Goal: Task Accomplishment & Management: Manage account settings

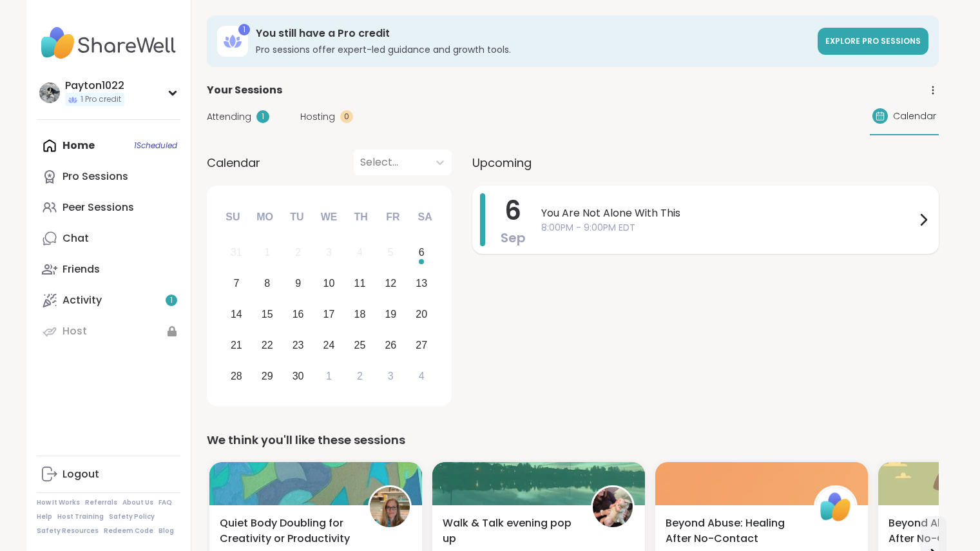
click at [777, 249] on div "[DATE] You Are Not Alone With This 8:00PM - 9:00PM EDT" at bounding box center [705, 220] width 467 height 68
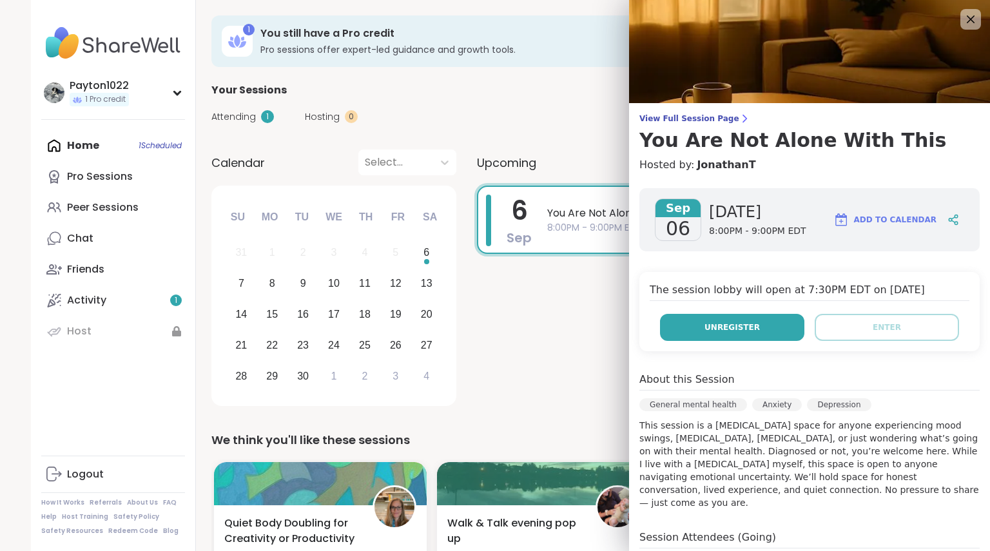
click at [736, 324] on span "Unregister" at bounding box center [732, 328] width 55 height 12
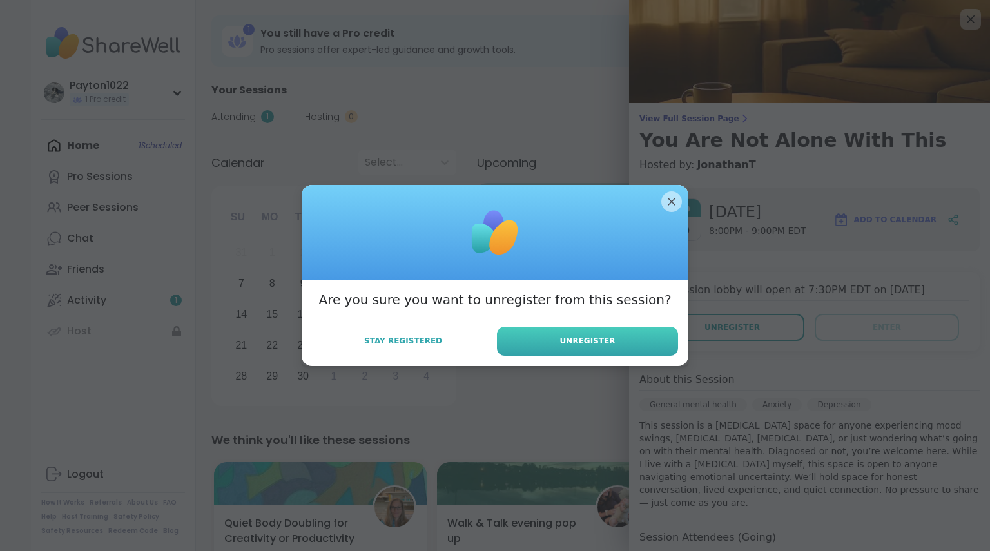
click at [594, 332] on button "Unregister" at bounding box center [587, 341] width 181 height 29
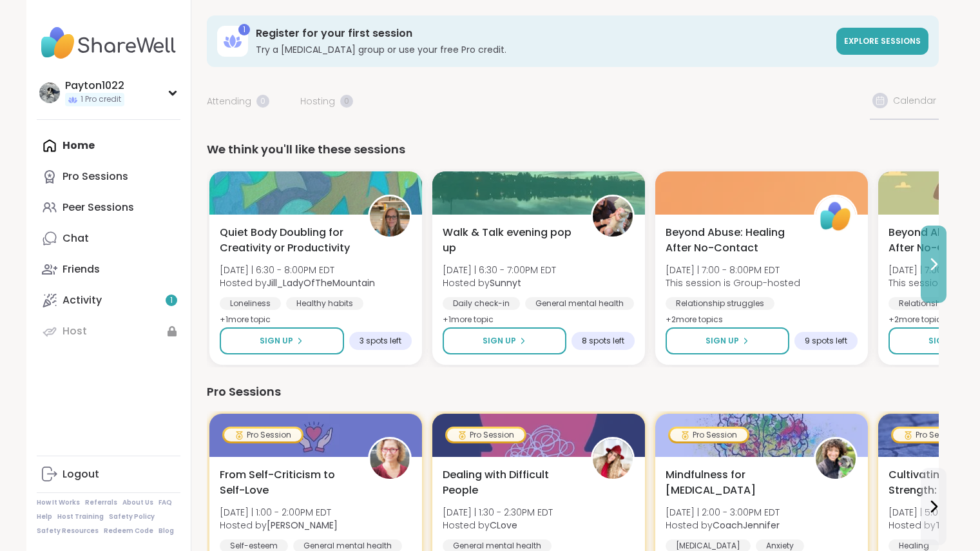
click at [936, 265] on icon at bounding box center [934, 264] width 5 height 10
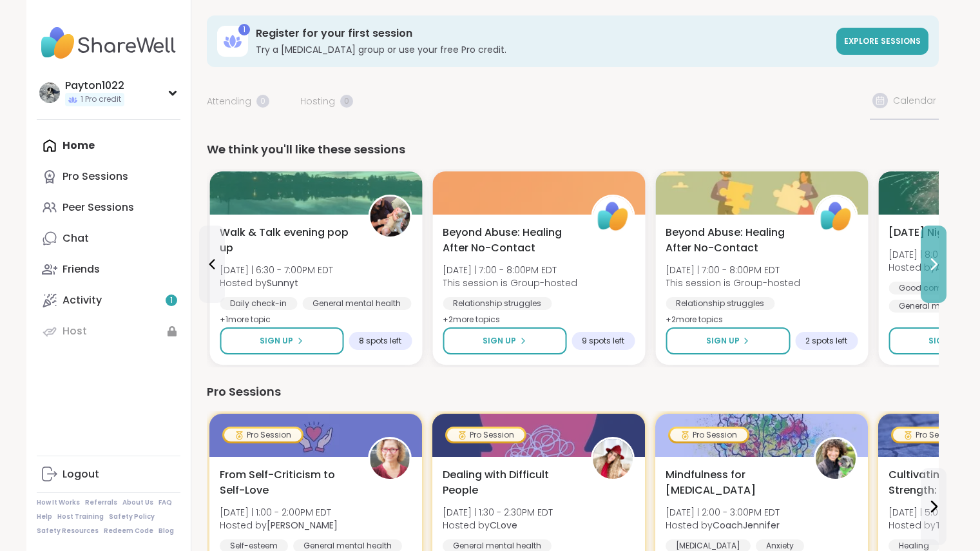
click at [936, 265] on icon at bounding box center [934, 264] width 5 height 10
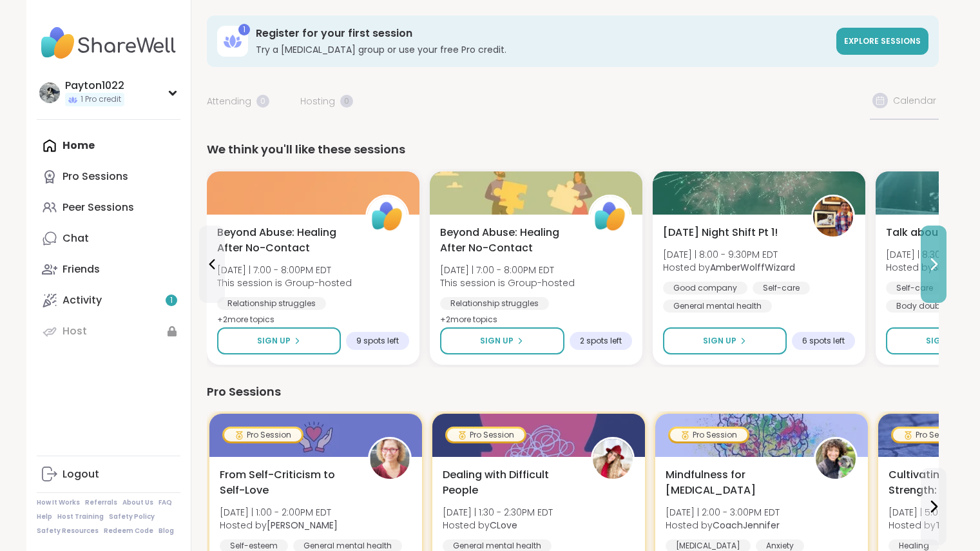
click at [936, 265] on icon at bounding box center [934, 264] width 5 height 10
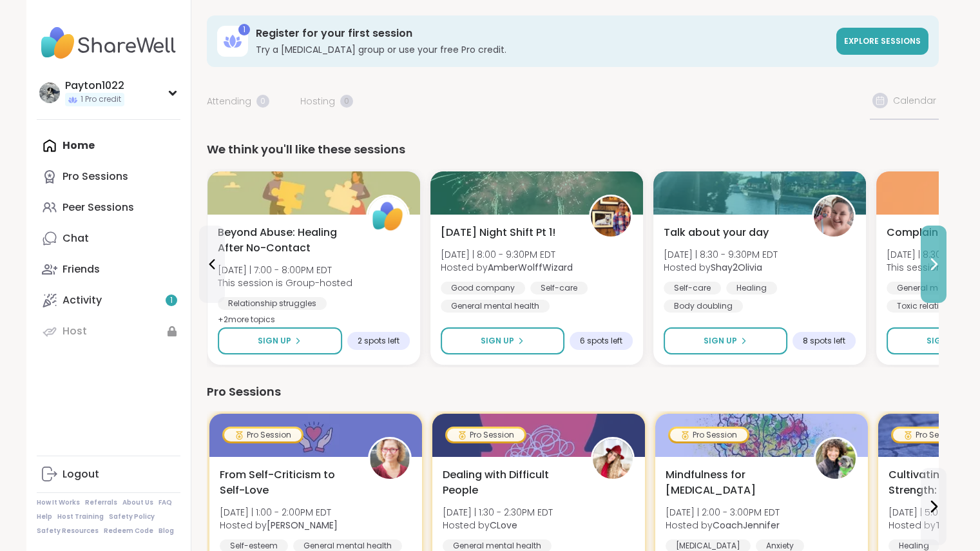
click at [936, 265] on icon at bounding box center [934, 264] width 5 height 10
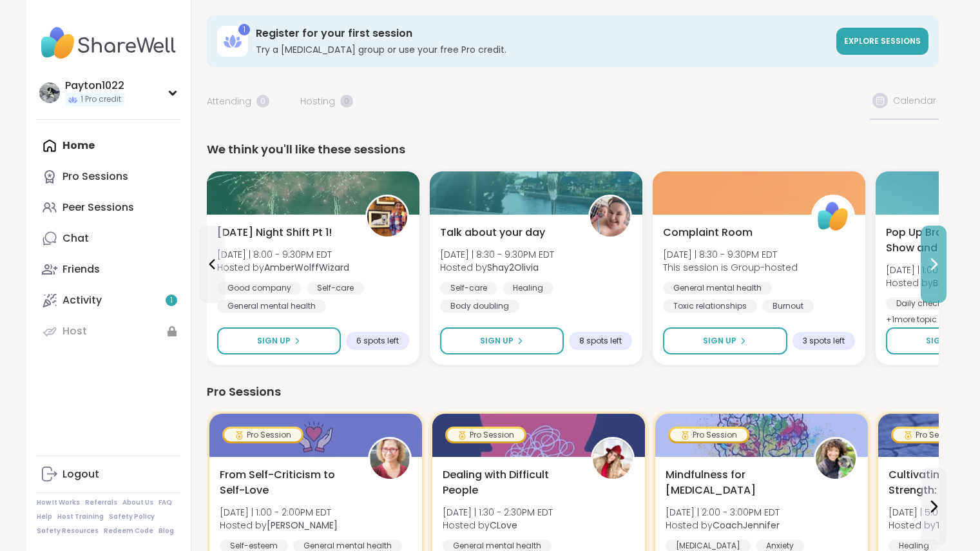
click at [929, 252] on button at bounding box center [934, 264] width 26 height 77
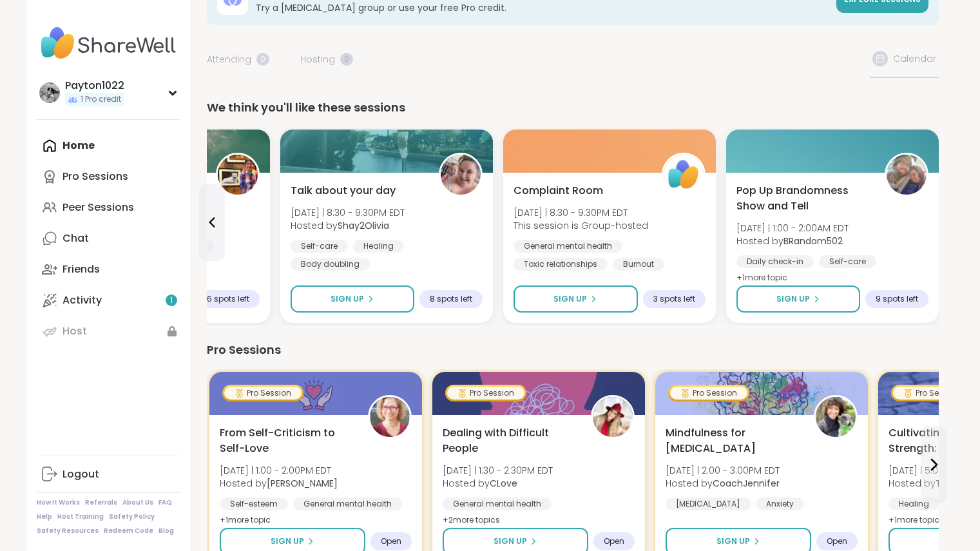
scroll to position [43, 0]
